Goal: Task Accomplishment & Management: Complete application form

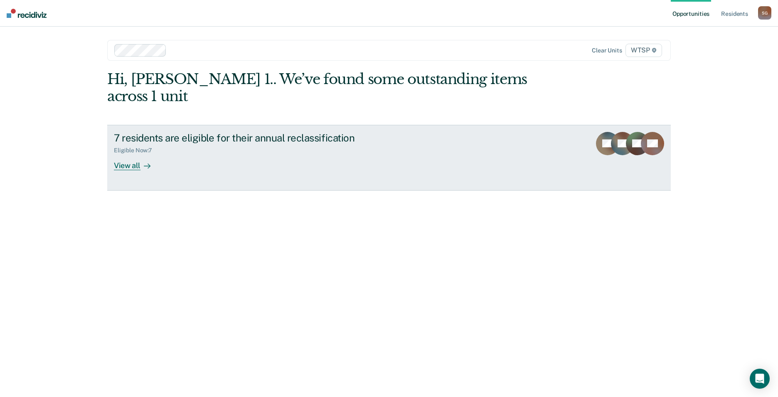
click at [137, 154] on div "View all" at bounding box center [137, 162] width 47 height 16
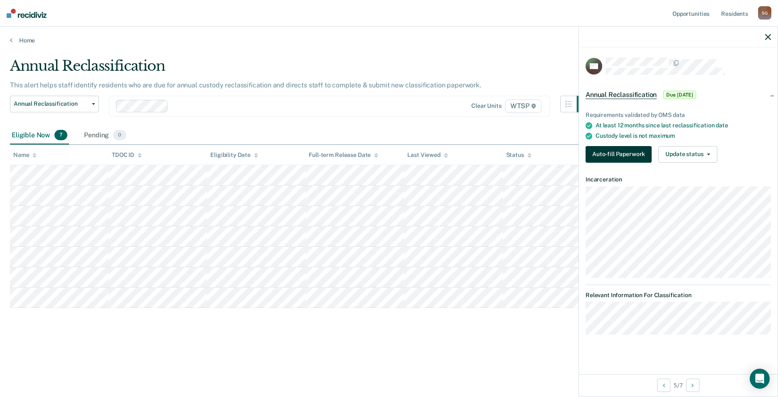
click at [633, 150] on button "Auto-fill Paperwork" at bounding box center [619, 154] width 66 height 17
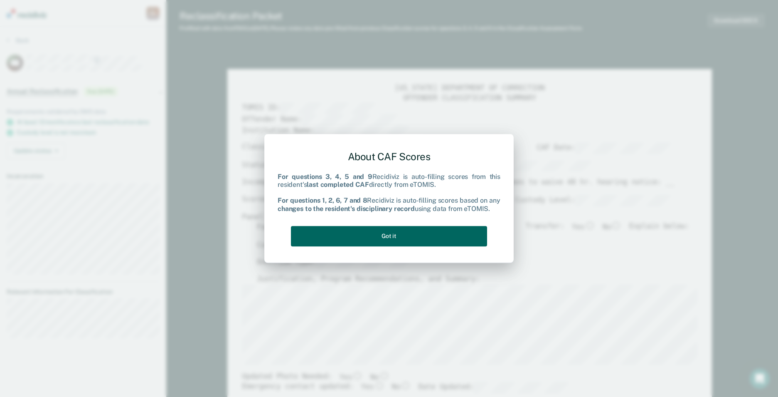
click at [392, 233] on button "Got it" at bounding box center [389, 236] width 196 height 20
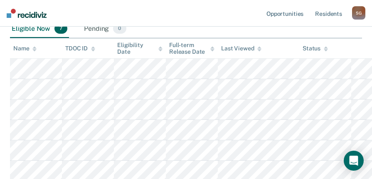
scroll to position [166, 0]
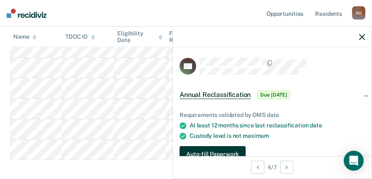
click at [227, 148] on button "Auto-fill Paperwork" at bounding box center [213, 154] width 66 height 17
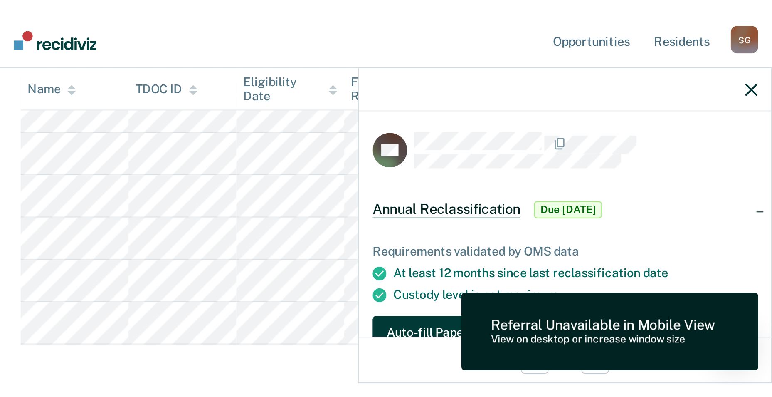
scroll to position [0, 0]
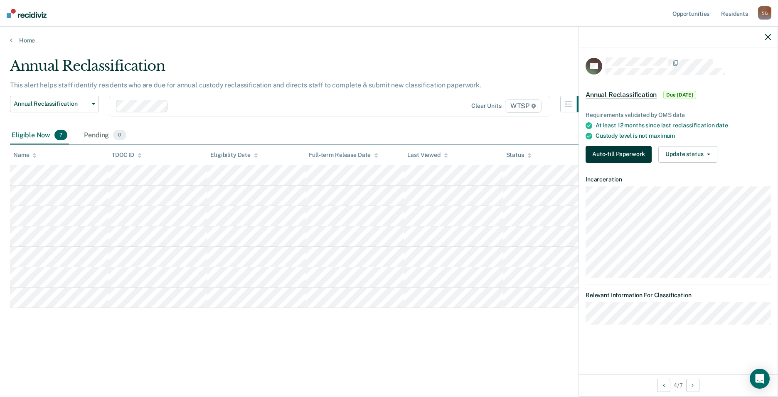
click at [622, 158] on button "Auto-fill Paperwork" at bounding box center [619, 154] width 66 height 17
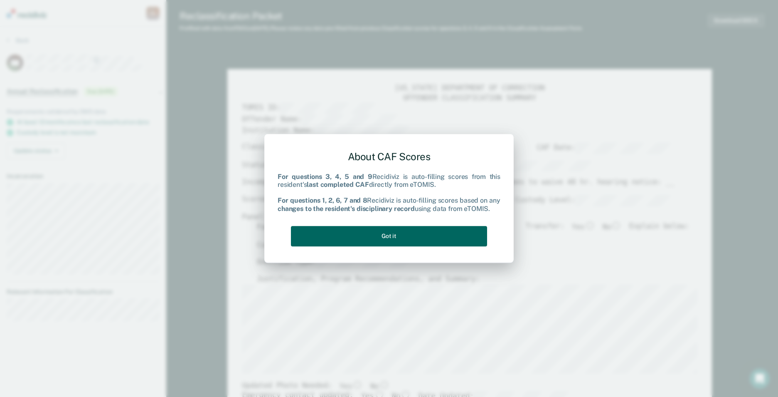
click at [389, 236] on button "Got it" at bounding box center [389, 236] width 196 height 20
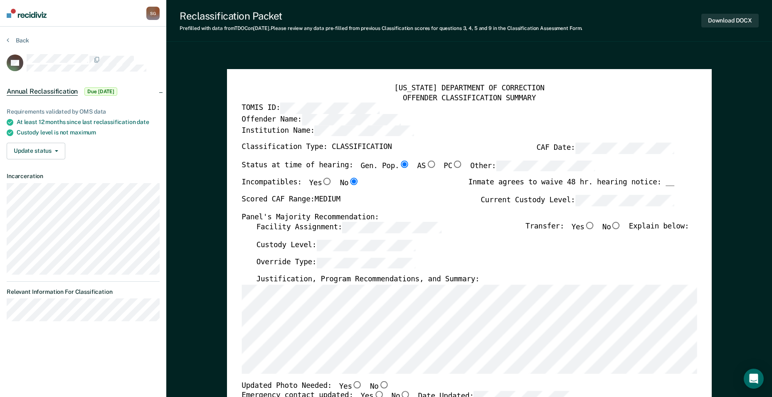
click at [622, 224] on input "No" at bounding box center [616, 225] width 11 height 7
type textarea "x"
radio input "true"
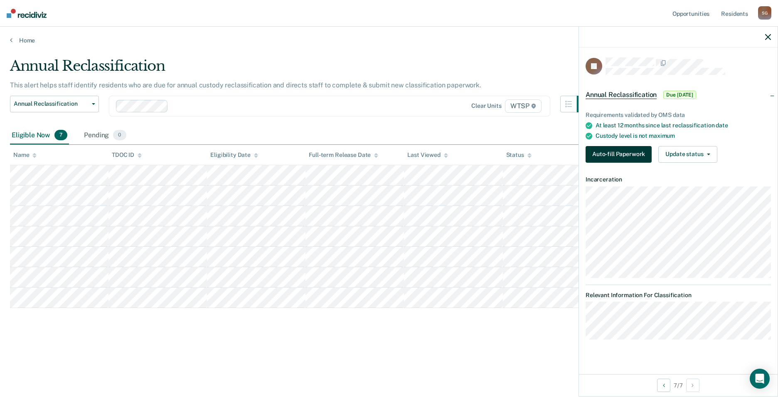
click at [619, 154] on button "Auto-fill Paperwork" at bounding box center [619, 154] width 66 height 17
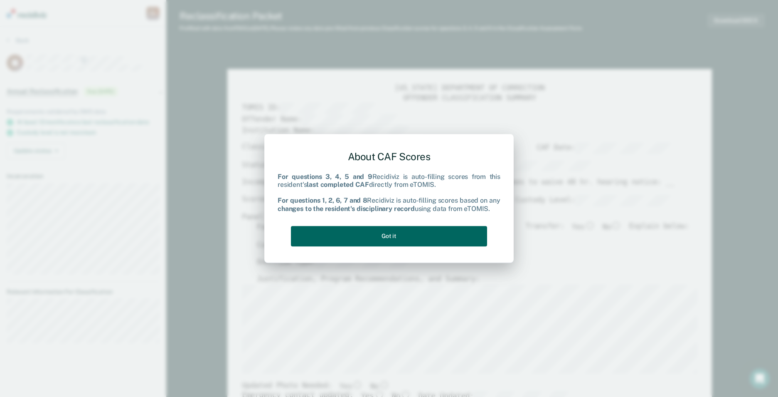
click at [399, 236] on button "Got it" at bounding box center [389, 236] width 196 height 20
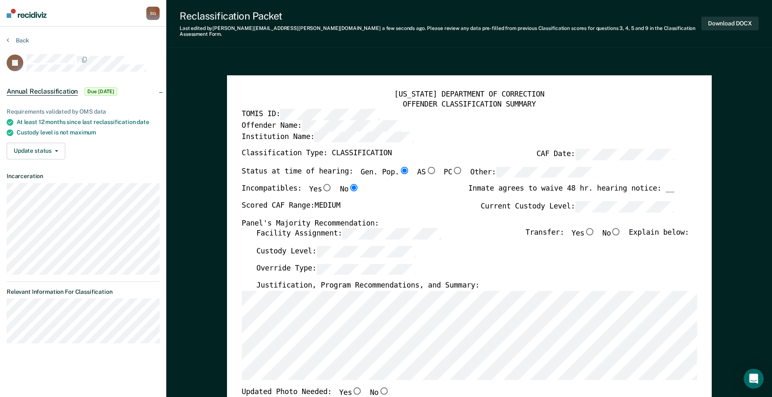
click at [621, 228] on input "No" at bounding box center [616, 231] width 11 height 7
type textarea "x"
radio input "true"
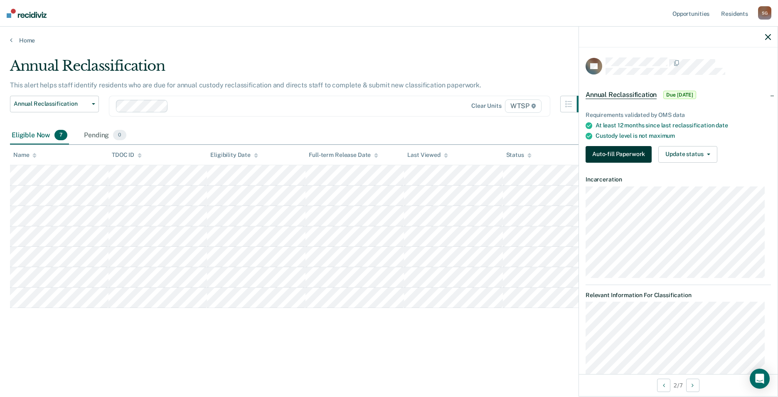
click at [619, 158] on button "Auto-fill Paperwork" at bounding box center [619, 154] width 66 height 17
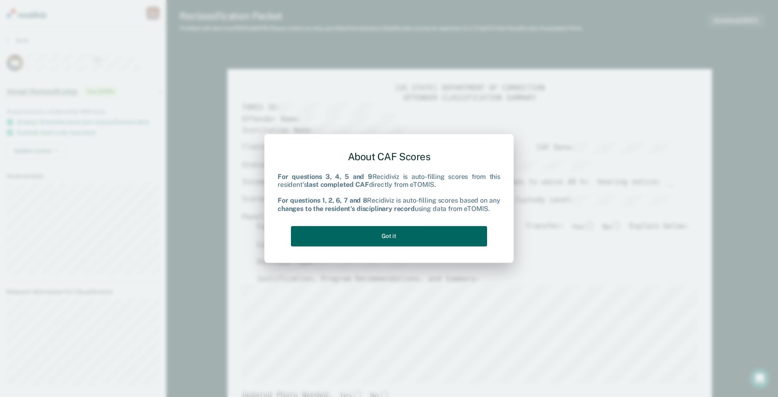
click at [380, 233] on button "Got it" at bounding box center [389, 236] width 196 height 20
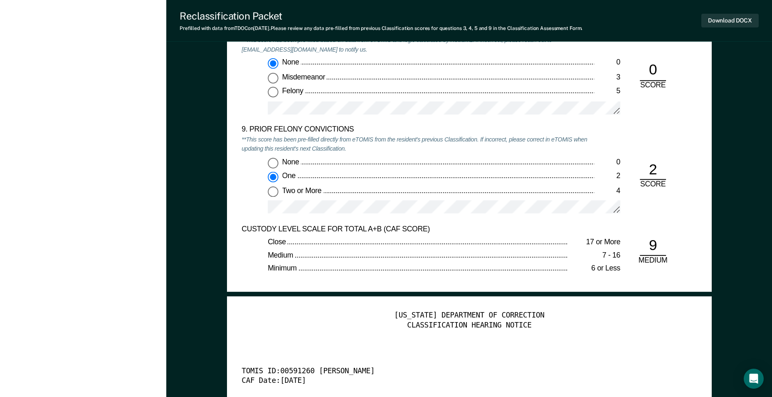
scroll to position [1746, 0]
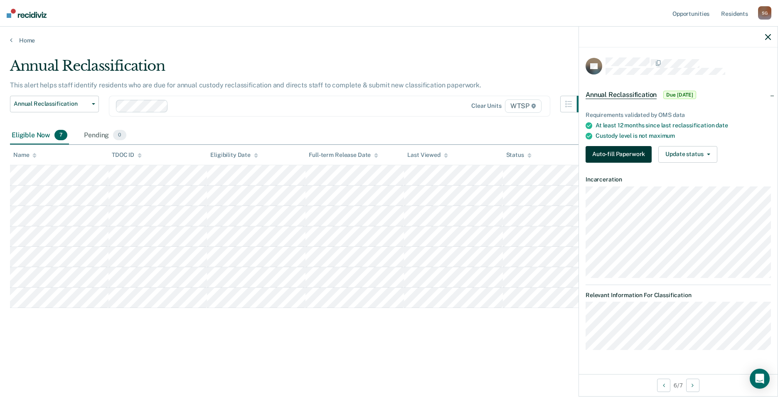
click at [627, 156] on button "Auto-fill Paperwork" at bounding box center [619, 154] width 66 height 17
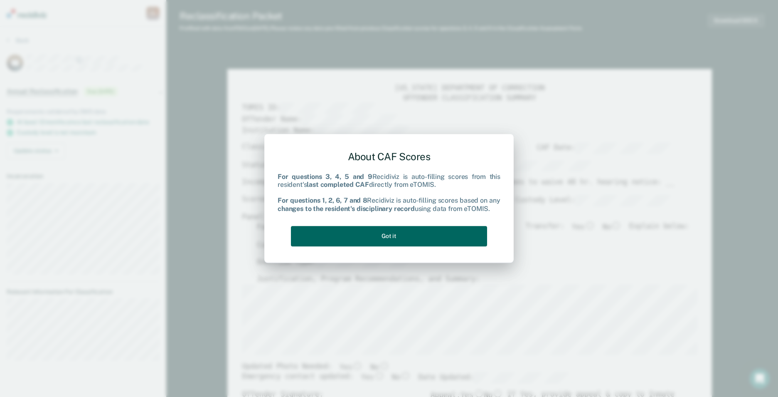
click at [402, 232] on button "Got it" at bounding box center [389, 236] width 196 height 20
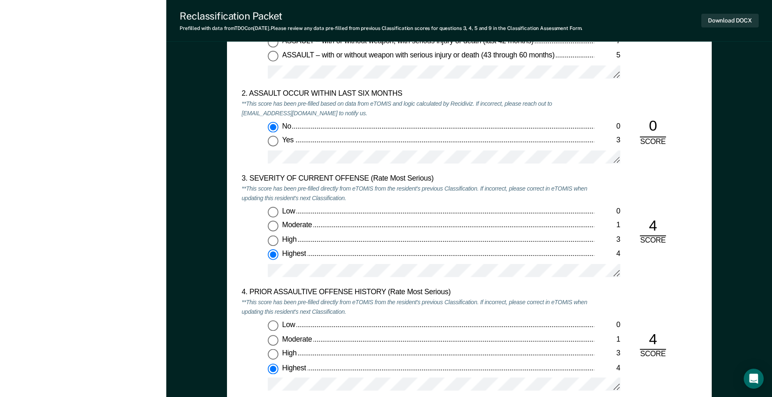
scroll to position [790, 0]
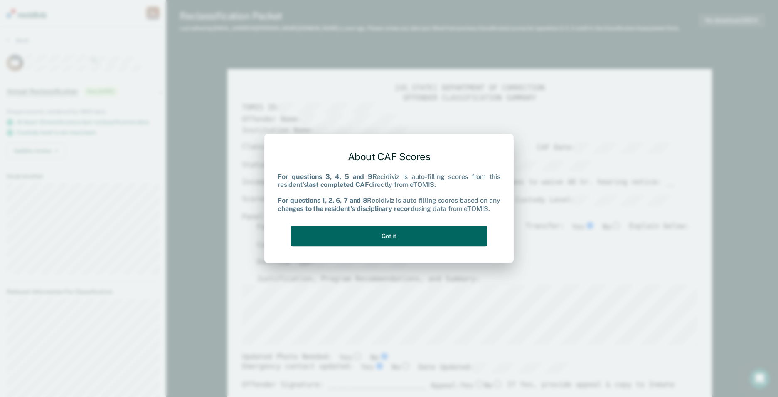
click at [397, 243] on button "Got it" at bounding box center [389, 236] width 196 height 20
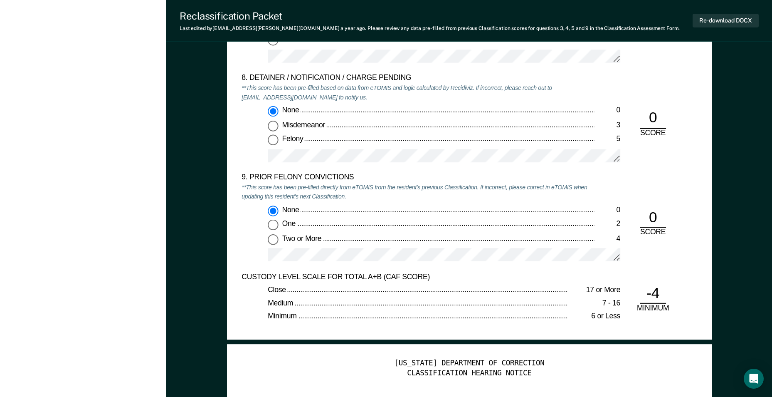
scroll to position [1746, 0]
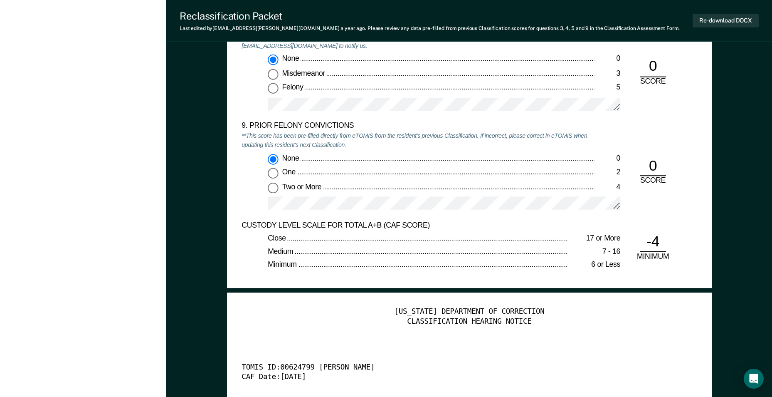
type textarea "x"
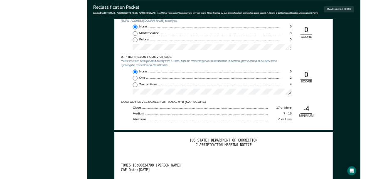
scroll to position [0, 0]
